Goal: Task Accomplishment & Management: Use online tool/utility

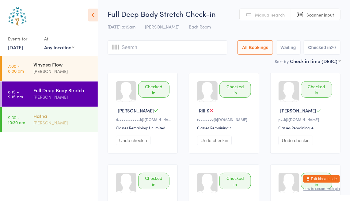
click at [39, 123] on div "[PERSON_NAME]" at bounding box center [62, 122] width 59 height 7
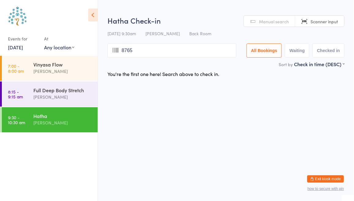
type input "8765"
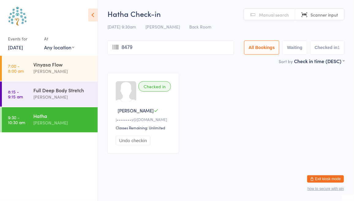
type input "8479"
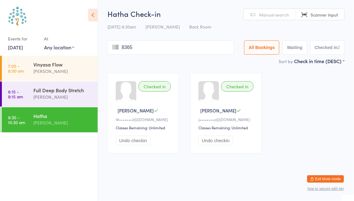
type input "8365"
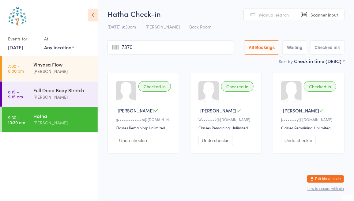
type input "7370"
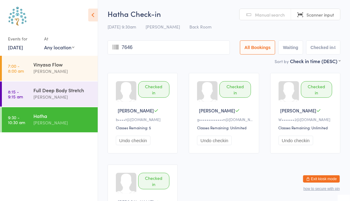
type input "7646"
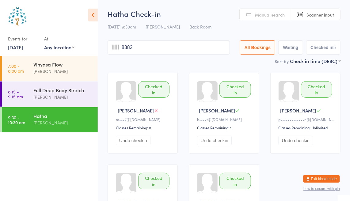
type input "8382"
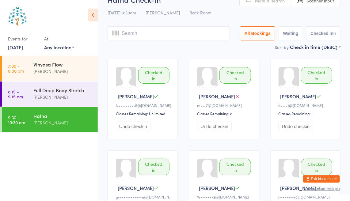
scroll to position [14, 0]
type input "7716"
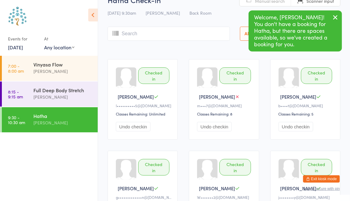
scroll to position [0, 0]
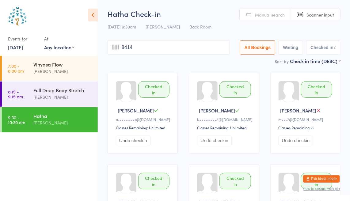
type input "8414"
type input "7357"
